Goal: Task Accomplishment & Management: Use online tool/utility

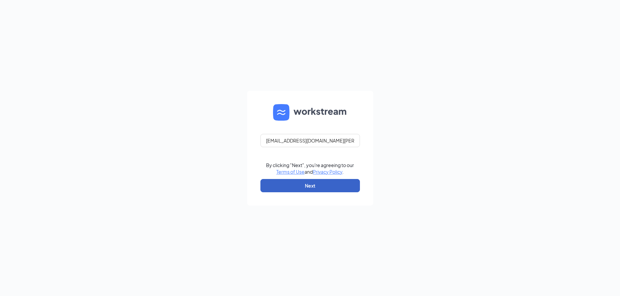
click at [274, 184] on button "Next" at bounding box center [309, 185] width 99 height 13
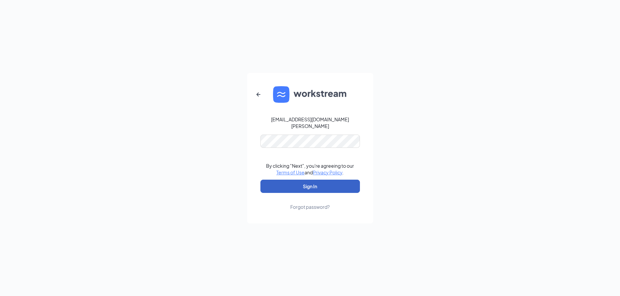
click at [284, 186] on button "Sign In" at bounding box center [309, 186] width 99 height 13
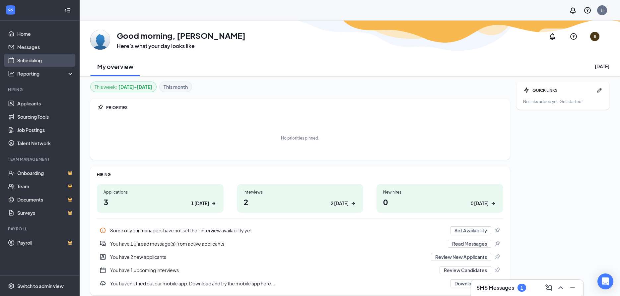
click at [28, 62] on link "Scheduling" at bounding box center [45, 60] width 57 height 13
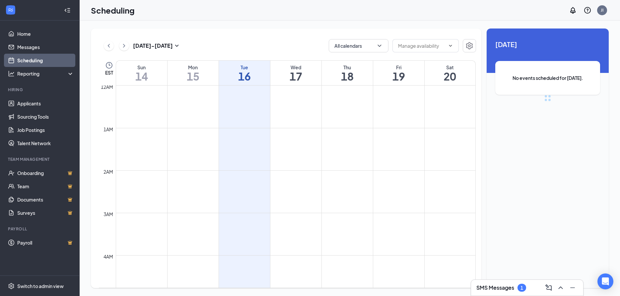
scroll to position [326, 0]
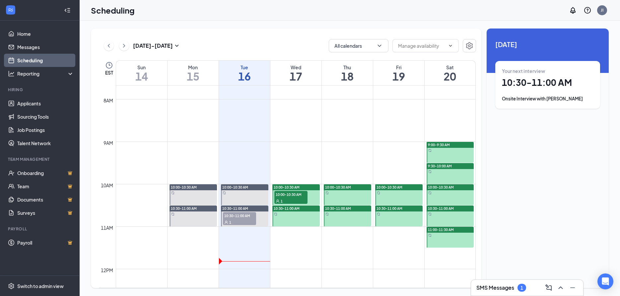
click at [288, 195] on span "10:00-10:30 AM" at bounding box center [290, 194] width 33 height 7
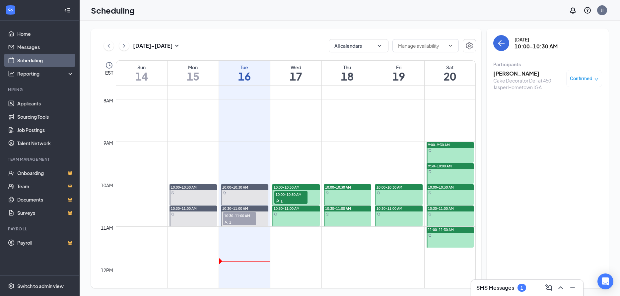
click at [498, 86] on div "Cake Decorator Deli at 450 Jasper Hometown IGA" at bounding box center [528, 83] width 70 height 13
click at [500, 76] on h3 "[PERSON_NAME]" at bounding box center [528, 73] width 70 height 7
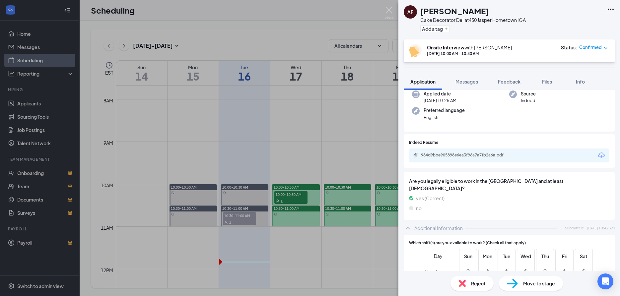
scroll to position [107, 0]
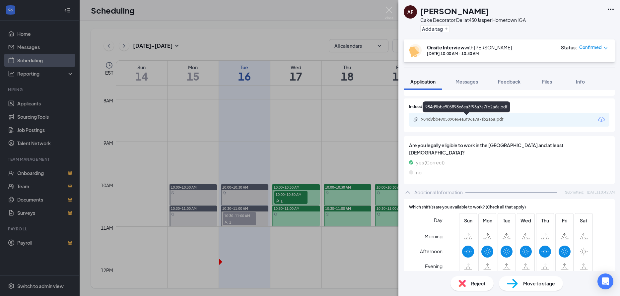
click at [487, 119] on div "984d9bbe905898e6ea3f96a7a7fb2a6a.pdf" at bounding box center [467, 119] width 93 height 5
click at [388, 11] on img at bounding box center [389, 13] width 8 height 13
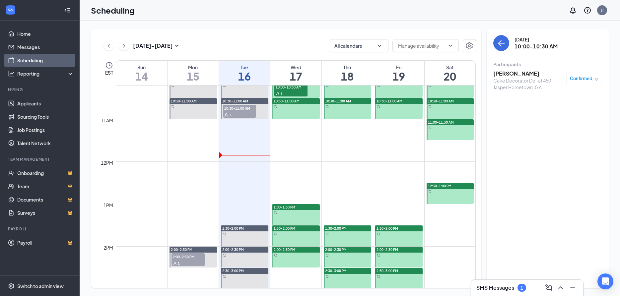
scroll to position [469, 0]
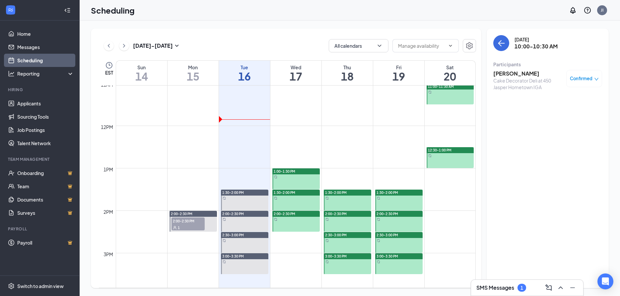
click at [484, 286] on h3 "SMS Messages" at bounding box center [495, 287] width 38 height 7
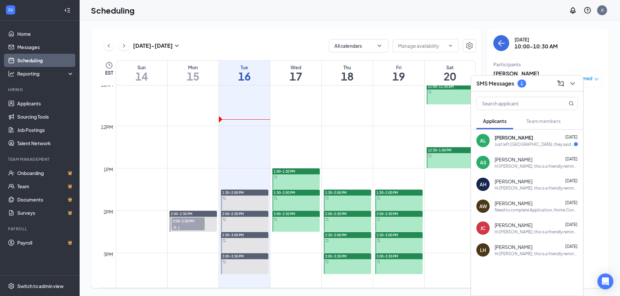
click at [502, 85] on h3 "SMS Messages" at bounding box center [495, 83] width 38 height 7
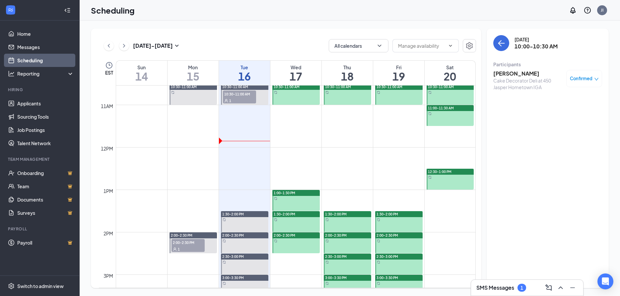
scroll to position [433, 0]
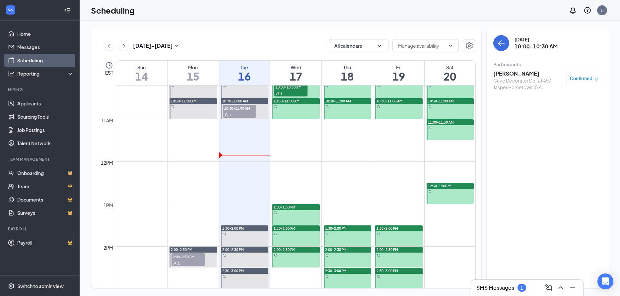
click at [511, 72] on h3 "[PERSON_NAME]" at bounding box center [528, 73] width 70 height 7
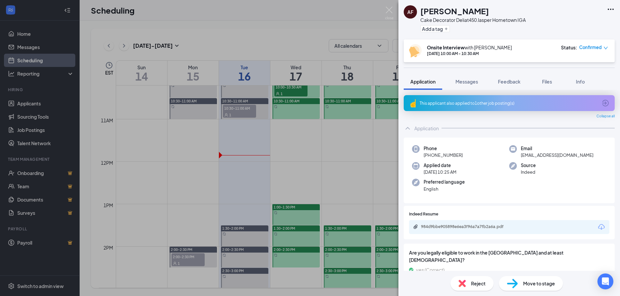
click at [494, 107] on div "This applicant also applied to 1 other job posting(s)" at bounding box center [509, 103] width 211 height 16
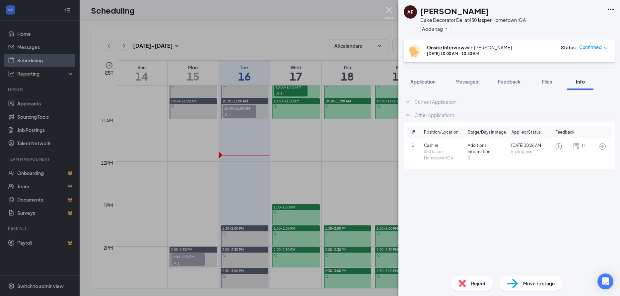
click at [387, 10] on img at bounding box center [389, 13] width 8 height 13
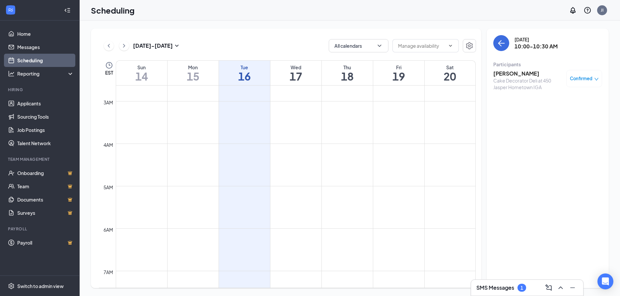
scroll to position [111, 0]
